Goal: Information Seeking & Learning: Understand process/instructions

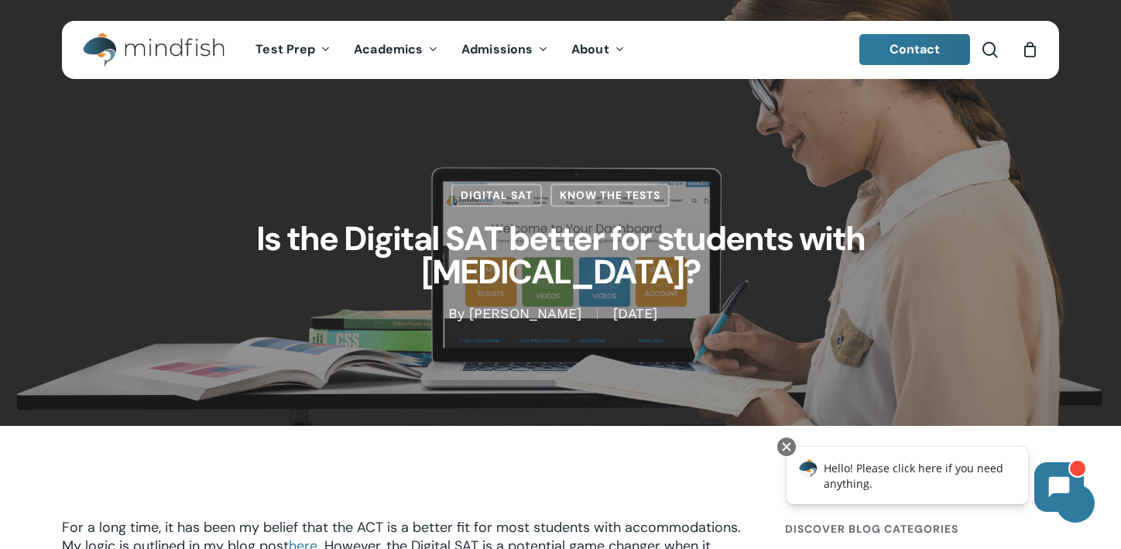
click at [170, 41] on img "Main Menu" at bounding box center [146, 50] width 126 height 35
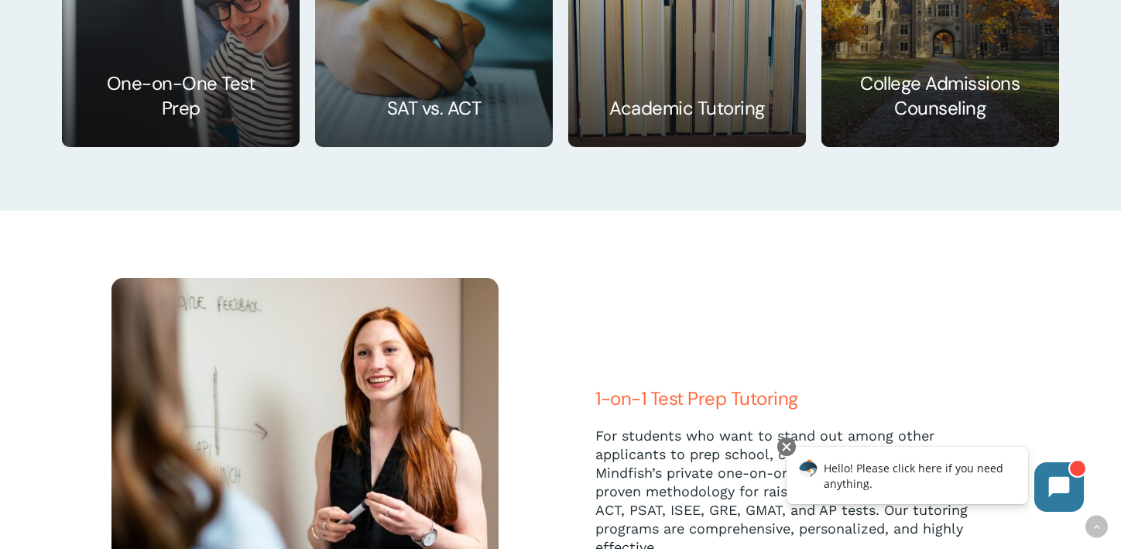
scroll to position [2255, 0]
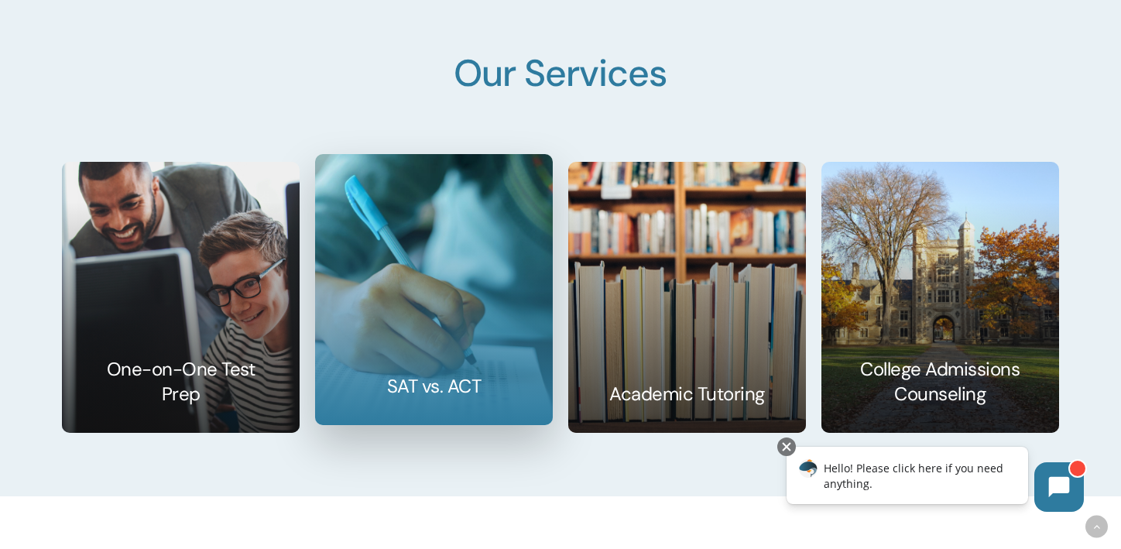
click at [395, 330] on link at bounding box center [434, 289] width 236 height 269
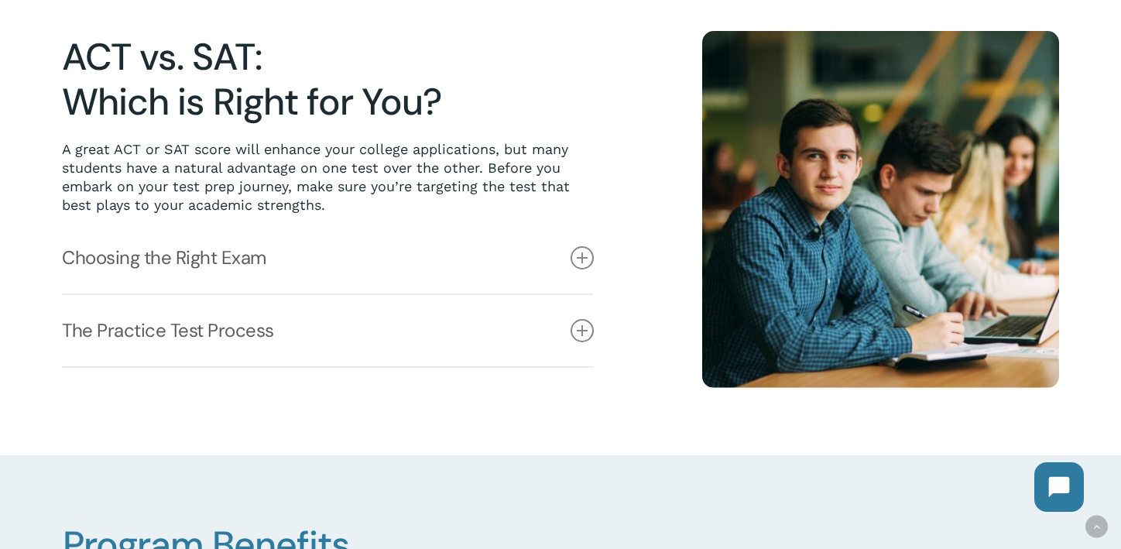
scroll to position [420, 0]
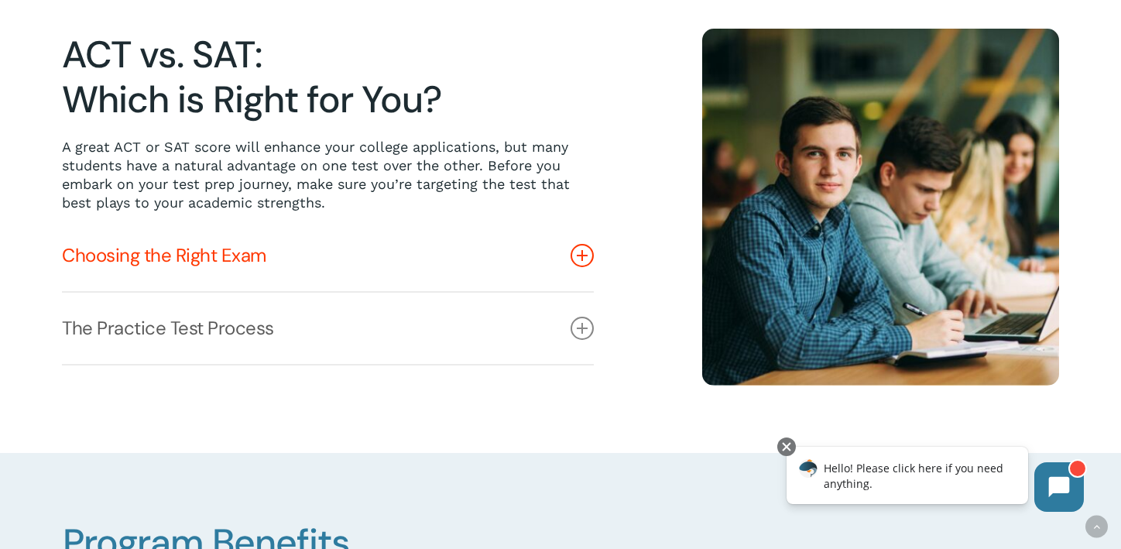
click at [588, 255] on icon at bounding box center [581, 255] width 23 height 23
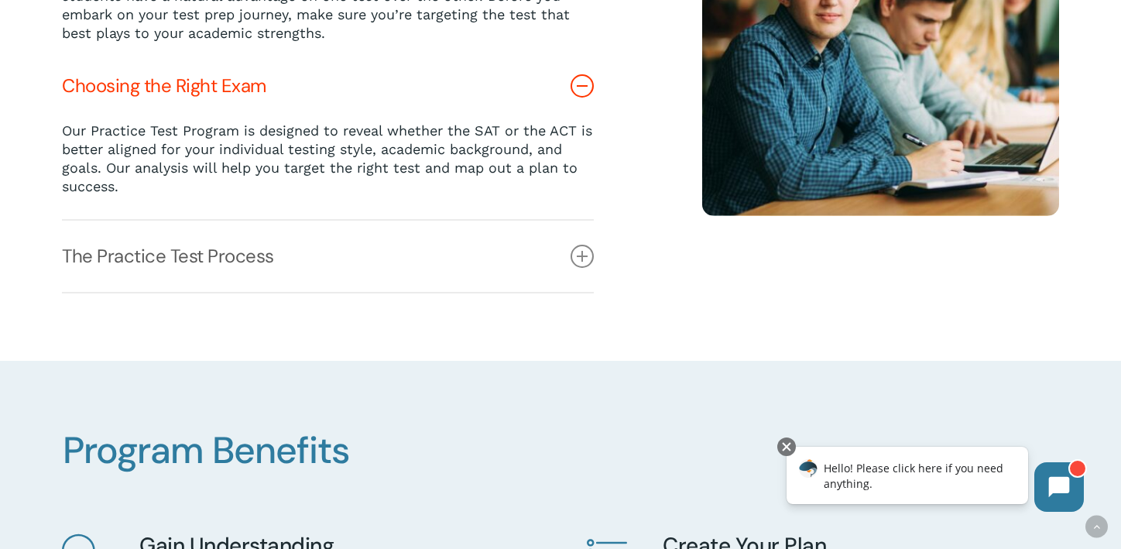
scroll to position [589, 0]
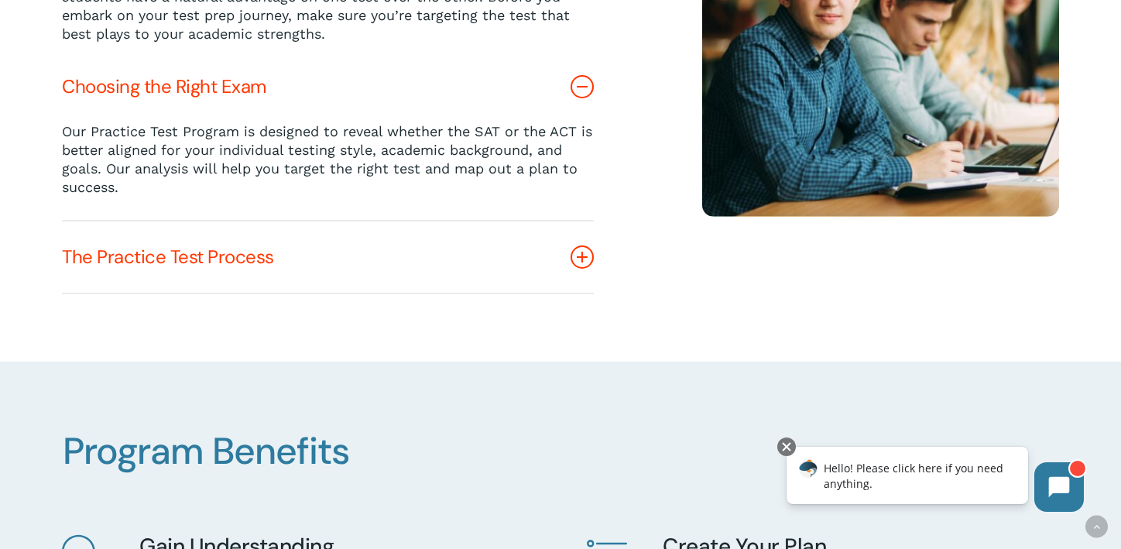
click at [568, 265] on link "The Practice Test Process" at bounding box center [328, 256] width 532 height 71
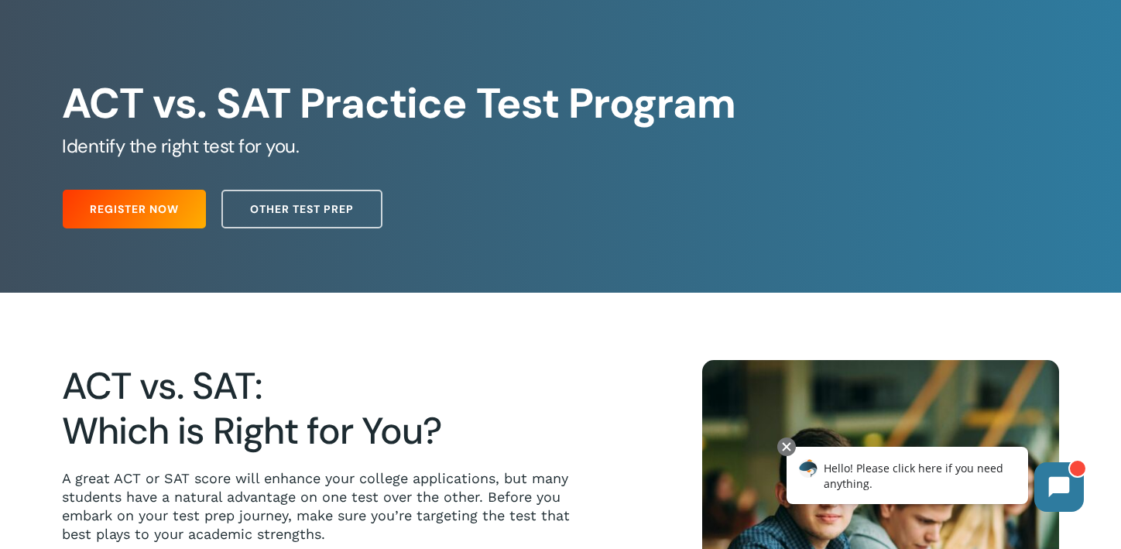
scroll to position [0, 0]
